Goal: Check status: Check status

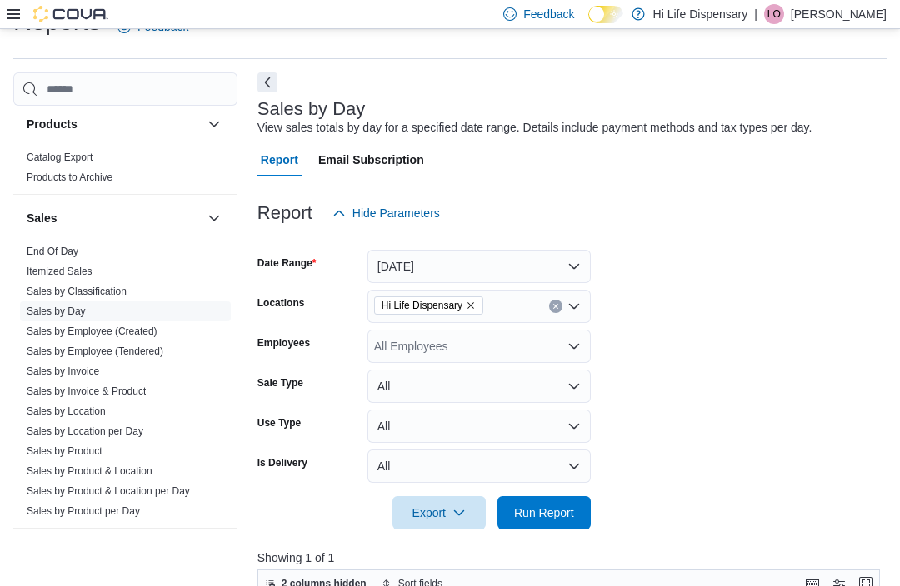
scroll to position [1008, 0]
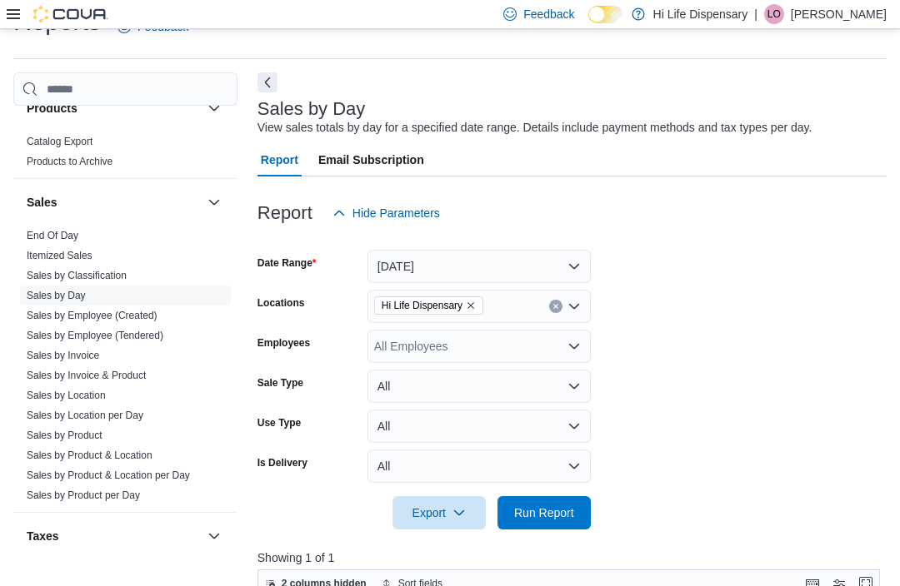
click at [59, 232] on link "End Of Day" at bounding box center [53, 236] width 52 height 12
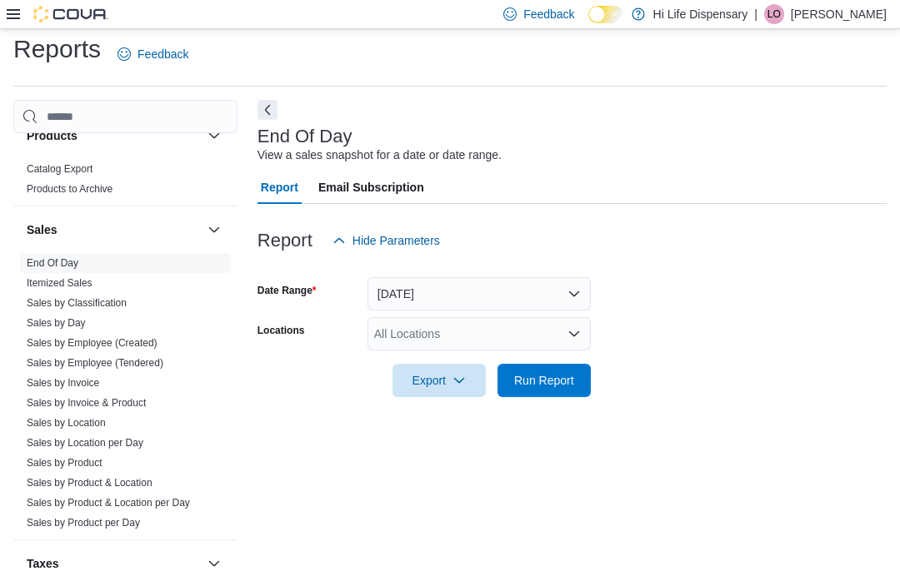
click at [561, 372] on span "Run Report" at bounding box center [544, 380] width 60 height 17
